Goal: Task Accomplishment & Management: Complete application form

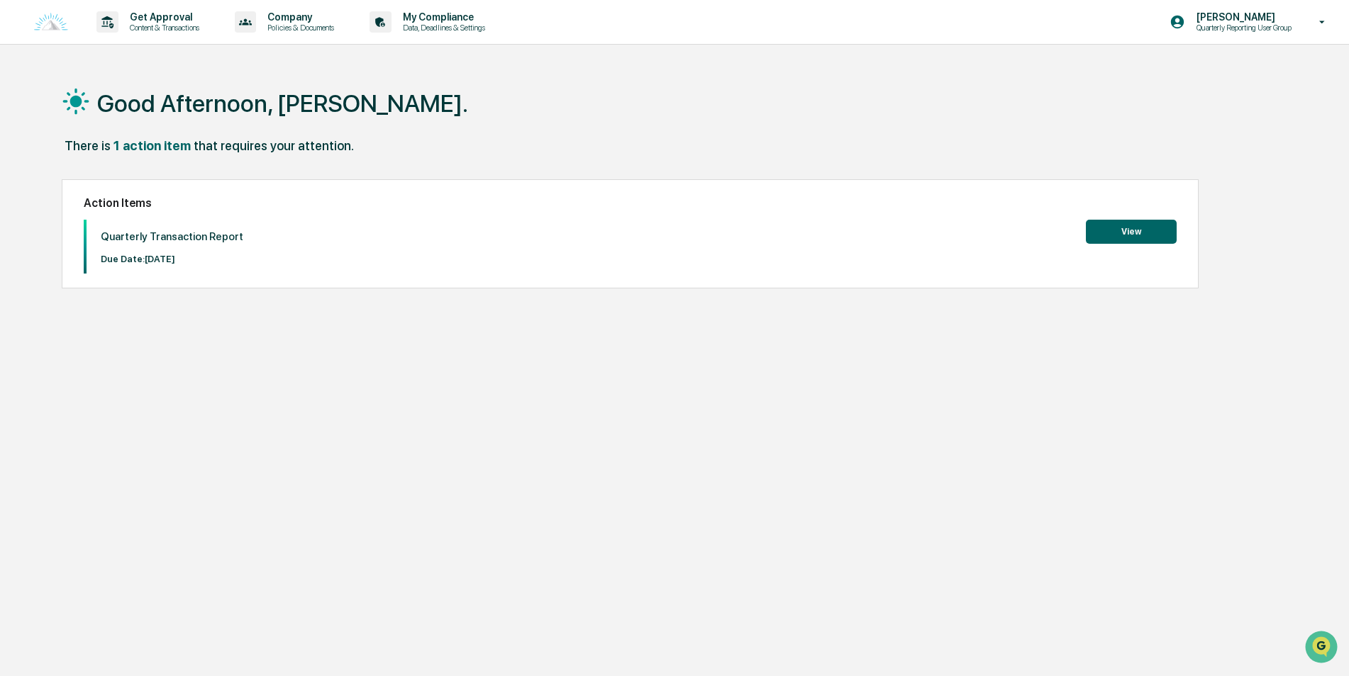
click at [1120, 234] on button "View" at bounding box center [1131, 232] width 91 height 24
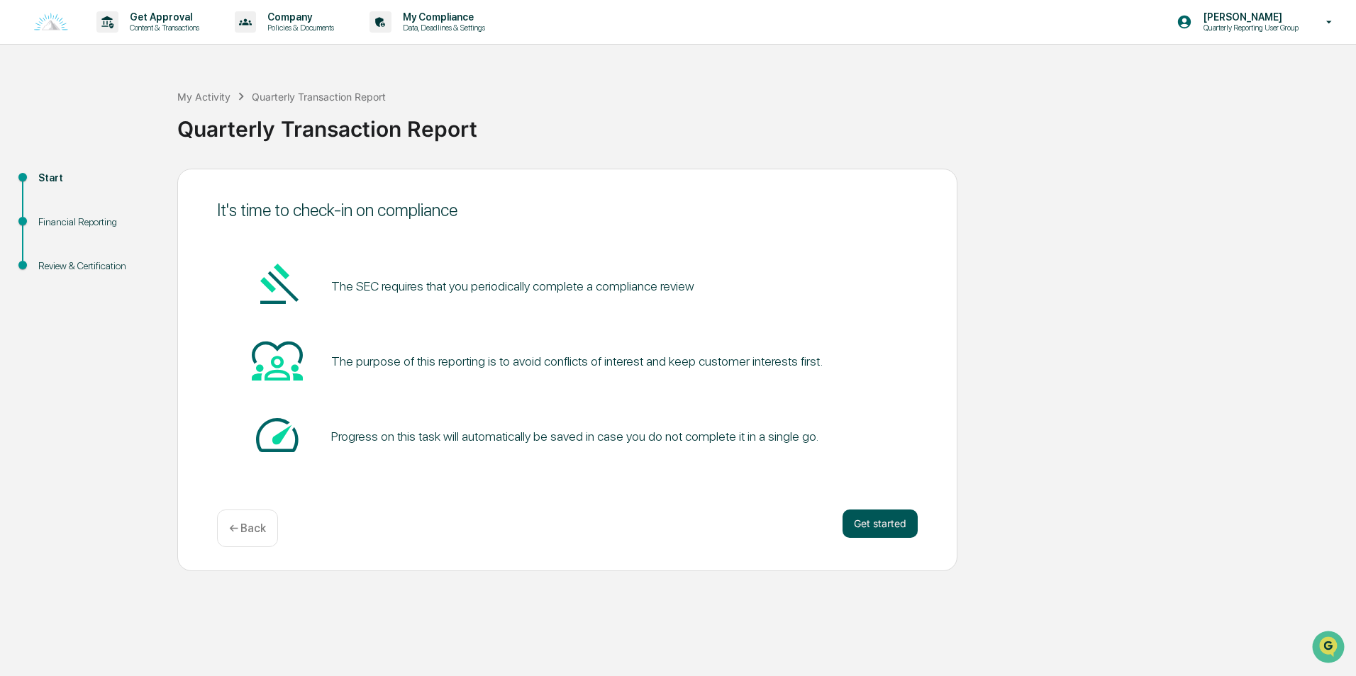
click at [870, 520] on button "Get started" at bounding box center [879, 524] width 75 height 28
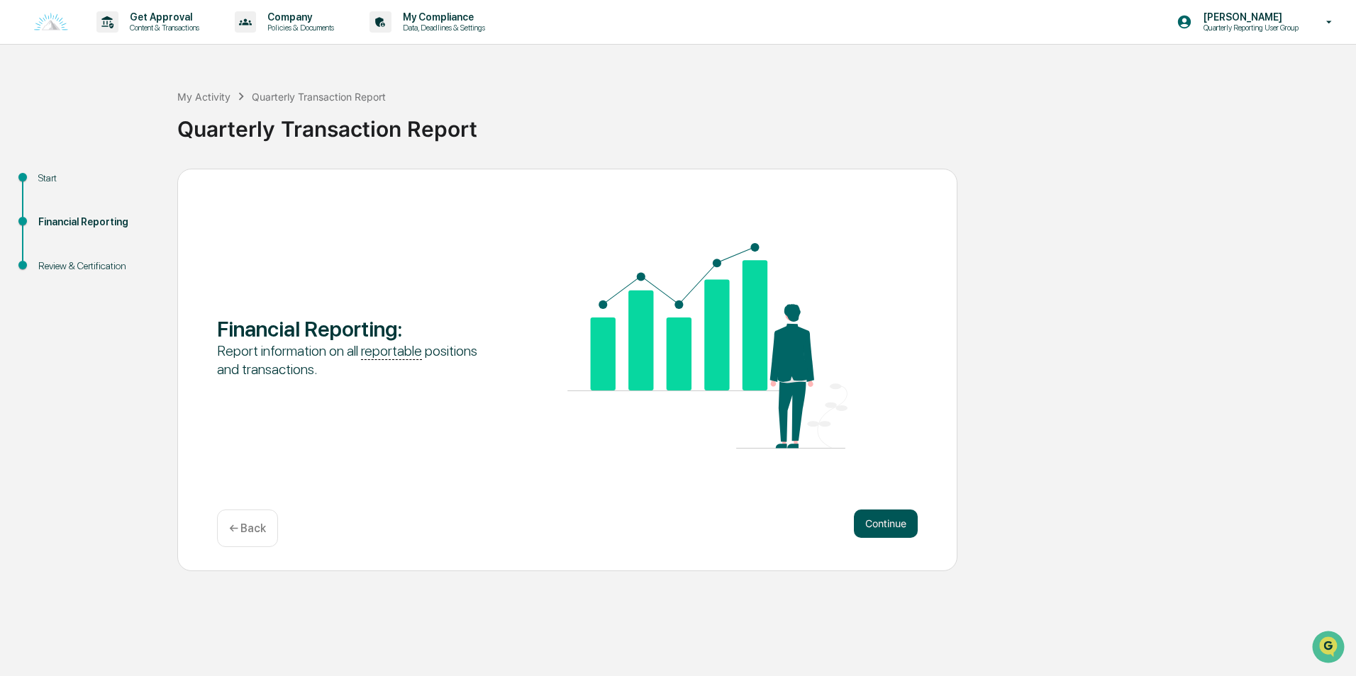
click at [870, 522] on button "Continue" at bounding box center [886, 524] width 64 height 28
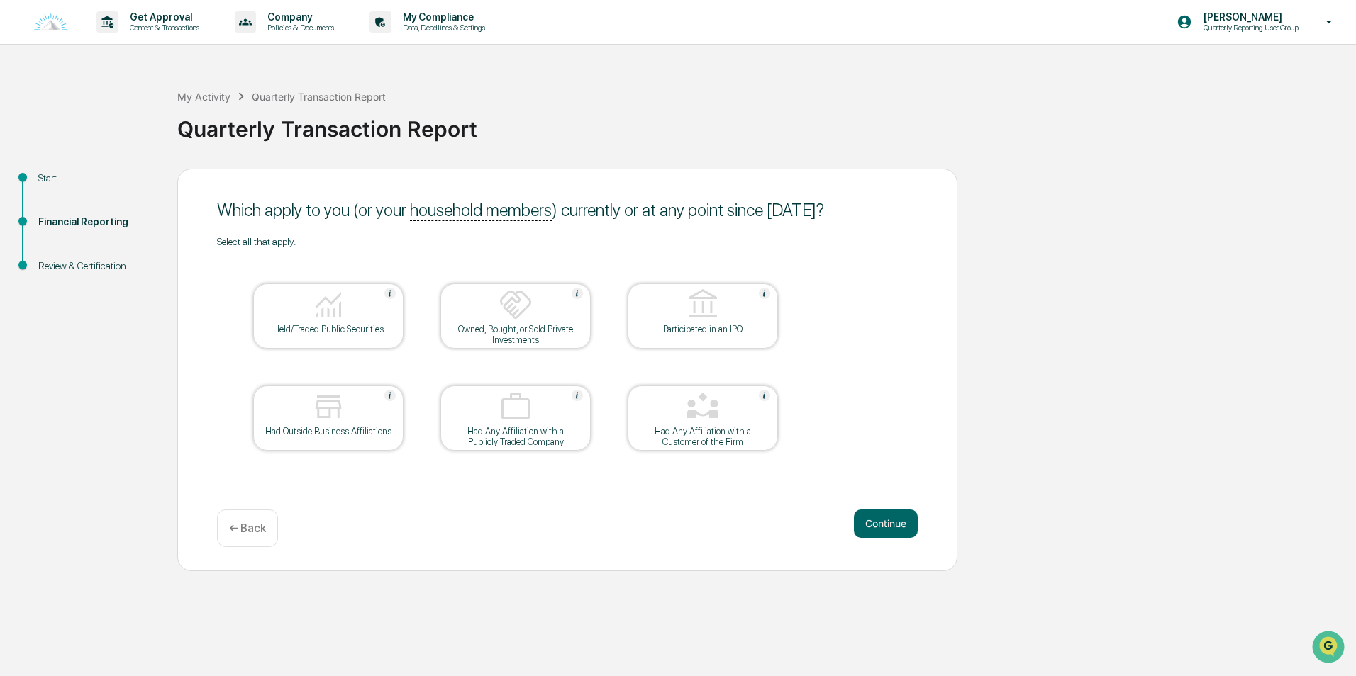
click at [870, 522] on button "Continue" at bounding box center [886, 524] width 64 height 28
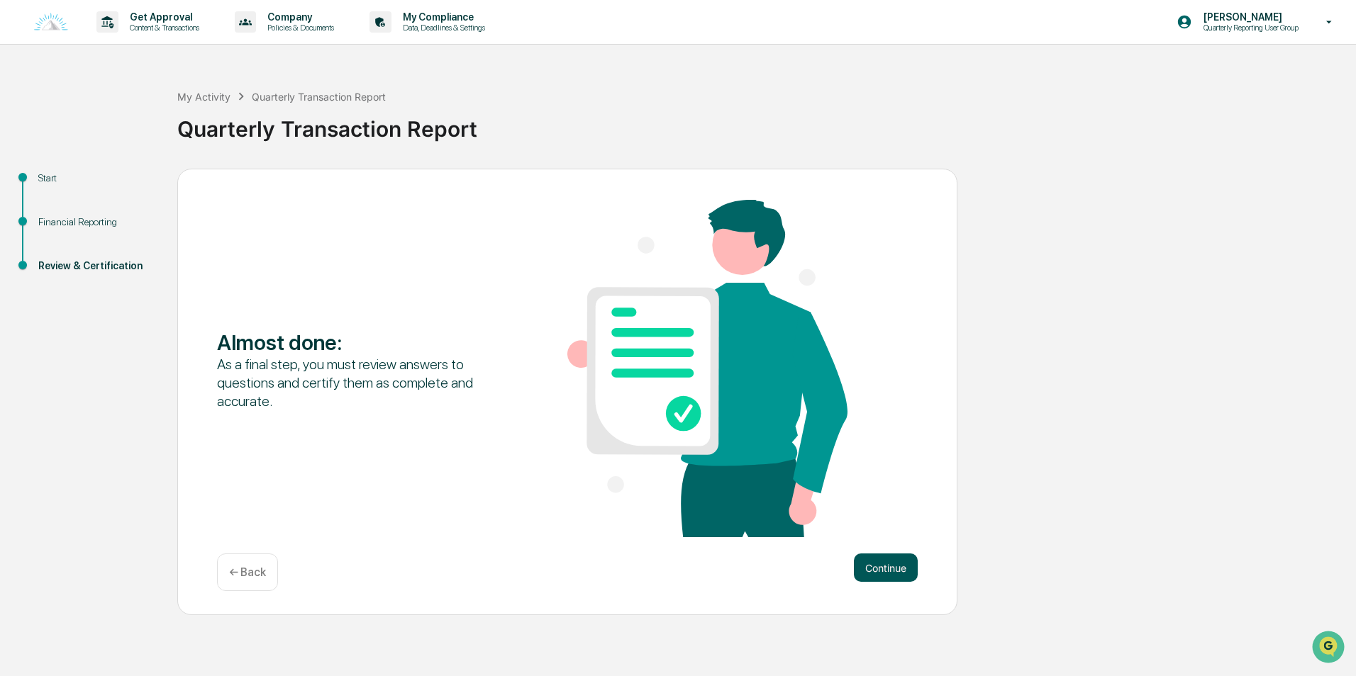
click at [883, 559] on button "Continue" at bounding box center [886, 568] width 64 height 28
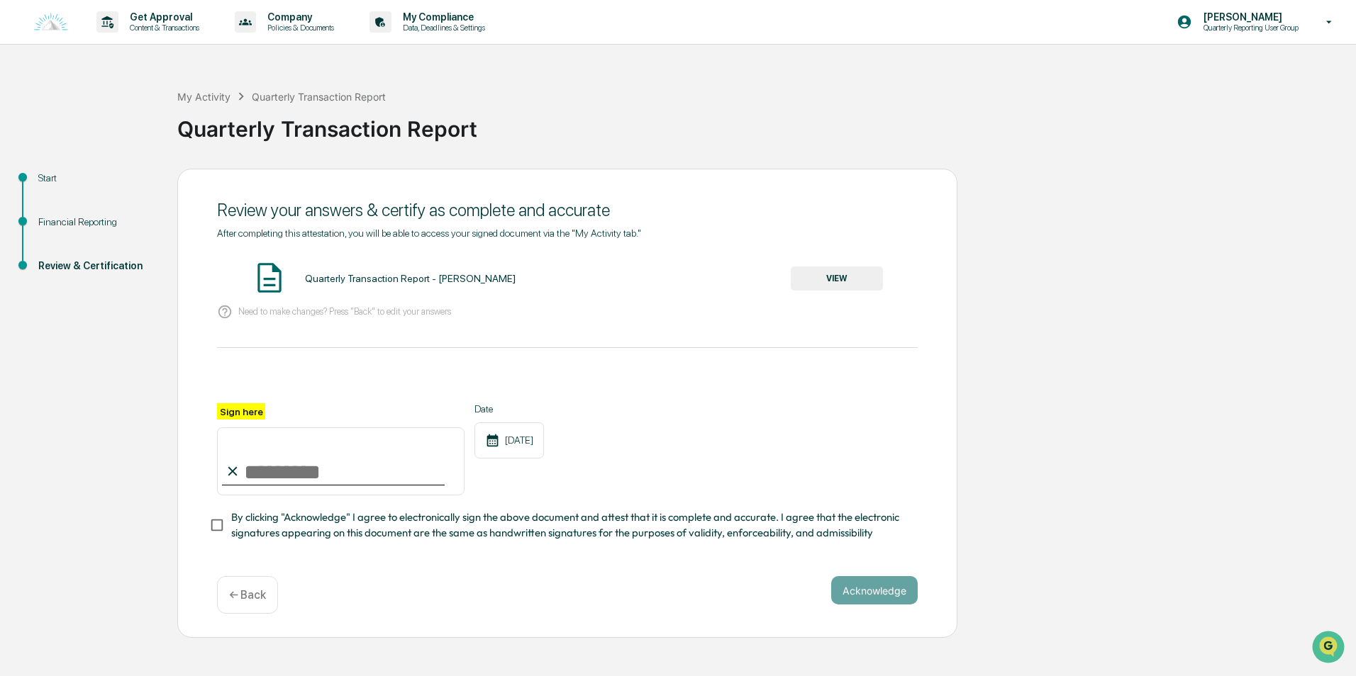
click at [351, 474] on input "Sign here" at bounding box center [340, 462] width 247 height 68
type input "**********"
click at [811, 286] on button "VIEW" at bounding box center [837, 279] width 92 height 24
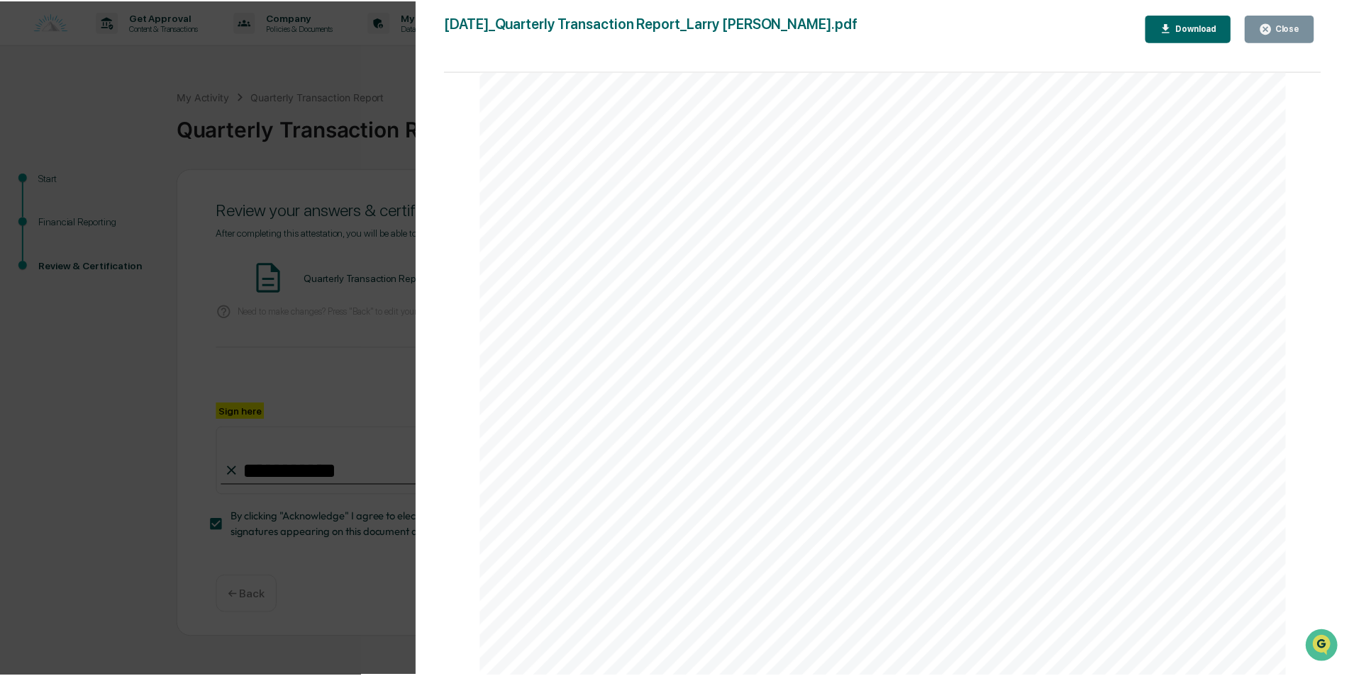
scroll to position [1418, 0]
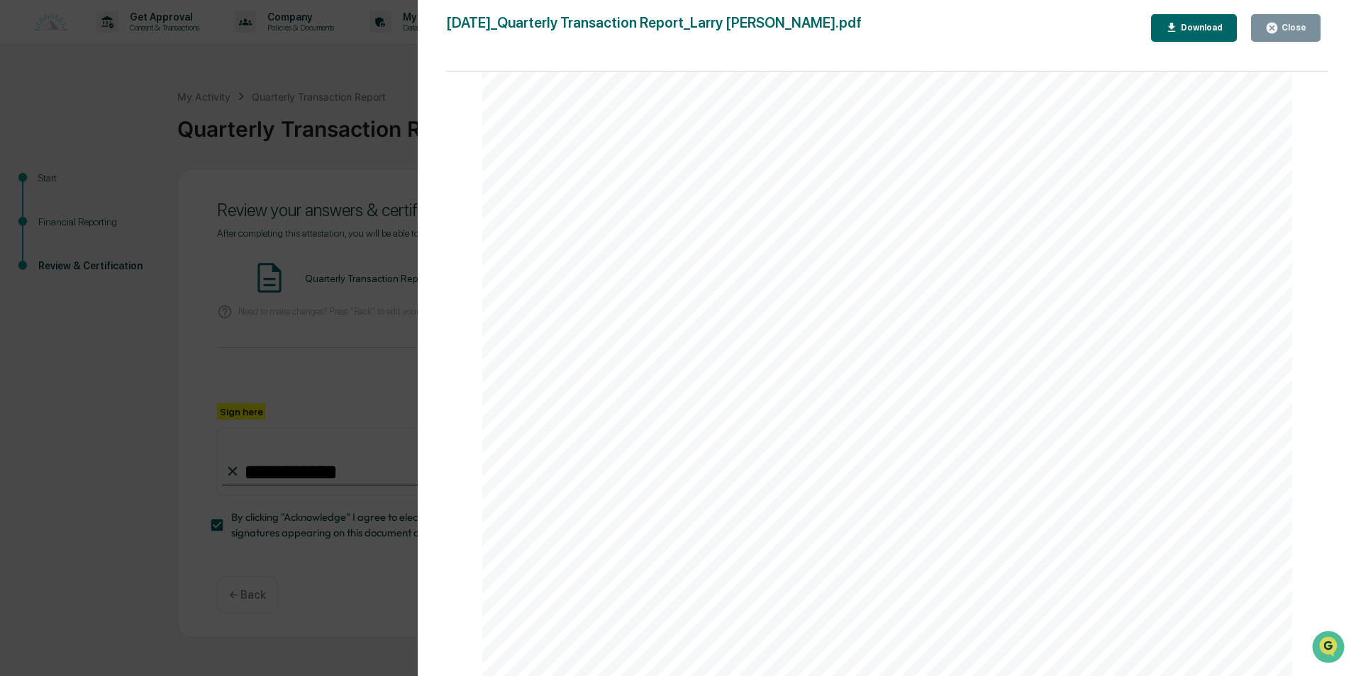
click at [1300, 30] on div "Close" at bounding box center [1293, 28] width 28 height 10
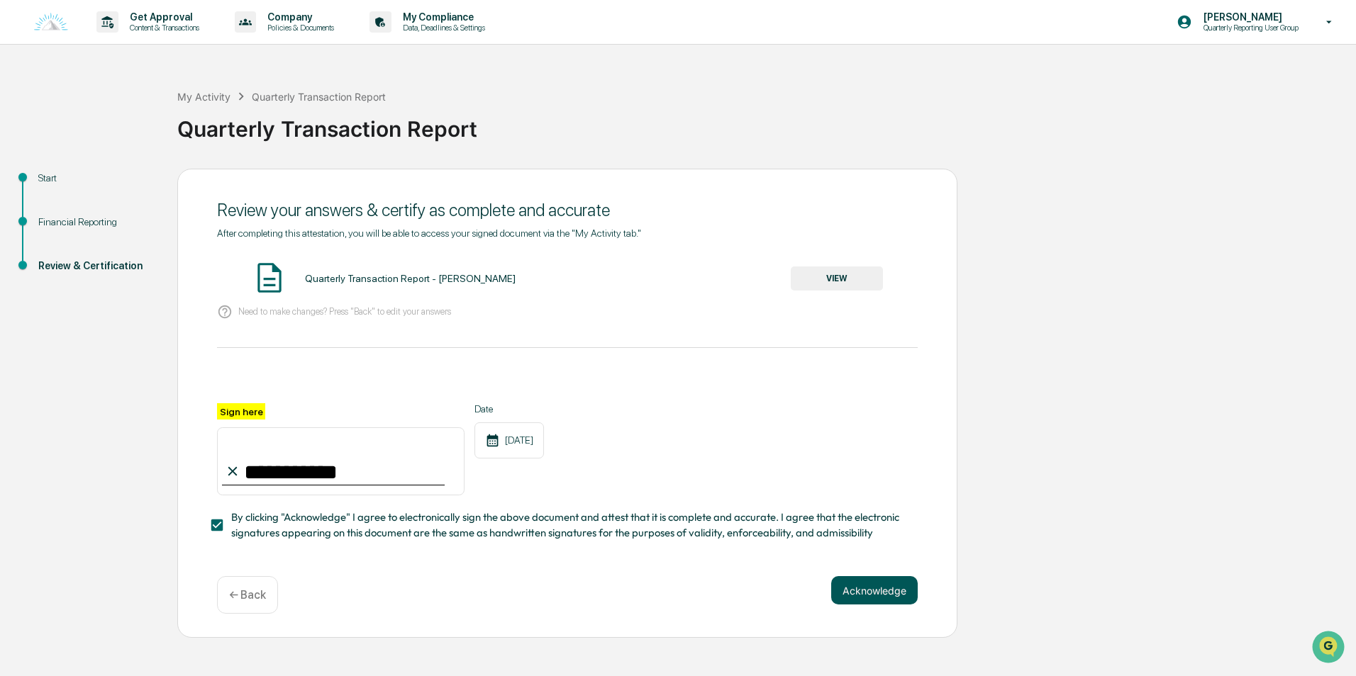
click at [876, 594] on button "Acknowledge" at bounding box center [874, 591] width 87 height 28
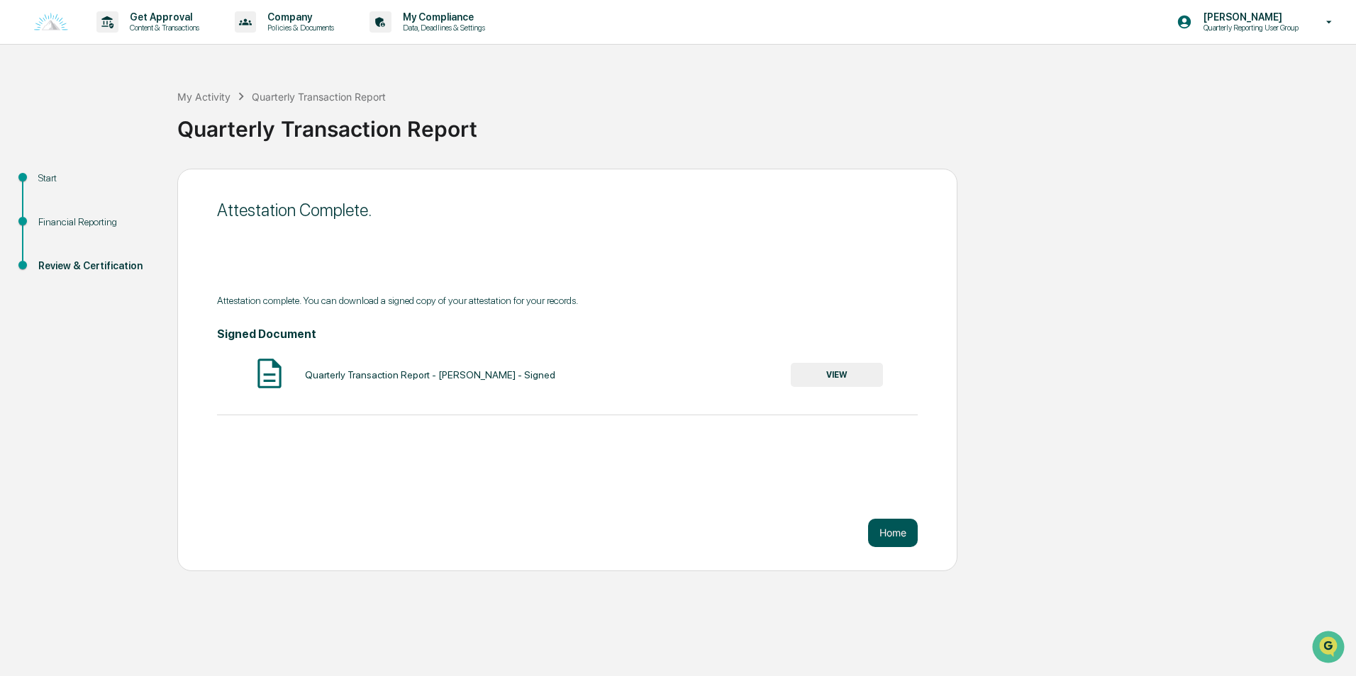
click at [901, 533] on button "Home" at bounding box center [893, 533] width 50 height 28
